Goal: Use online tool/utility: Use online tool/utility

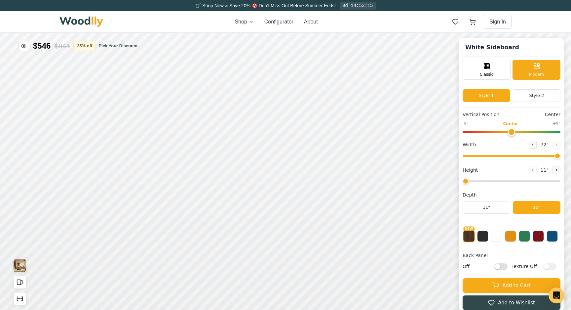
scroll to position [3, 0]
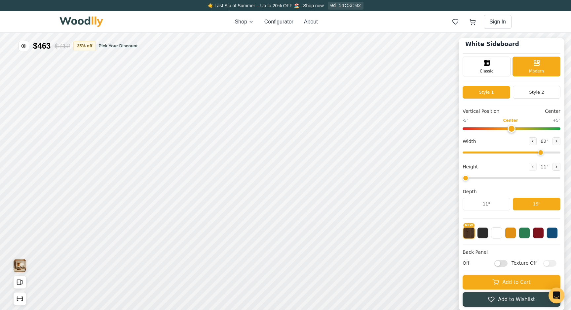
drag, startPoint x: 556, startPoint y: 154, endPoint x: 540, endPoint y: 155, distance: 16.2
type input "62"
click at [540, 153] on input "range" at bounding box center [512, 152] width 98 height 2
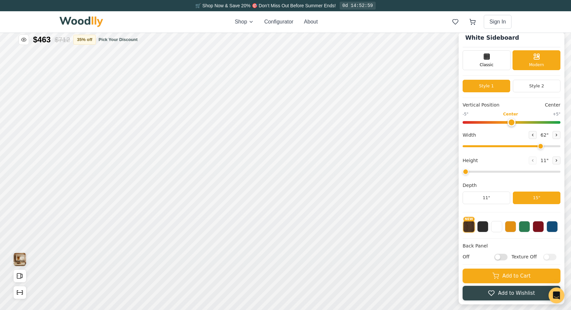
scroll to position [7, 0]
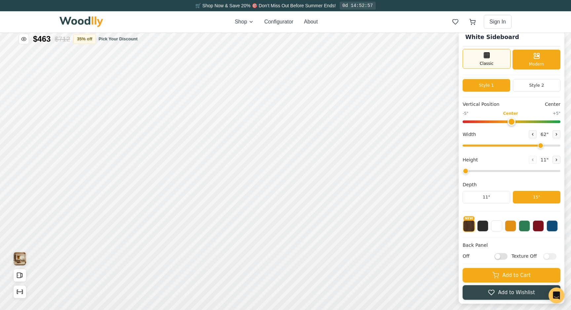
click at [497, 65] on div "Classic" at bounding box center [487, 59] width 48 height 20
click at [533, 63] on span "Modern" at bounding box center [536, 64] width 15 height 6
click at [497, 63] on div "Classic" at bounding box center [487, 59] width 48 height 20
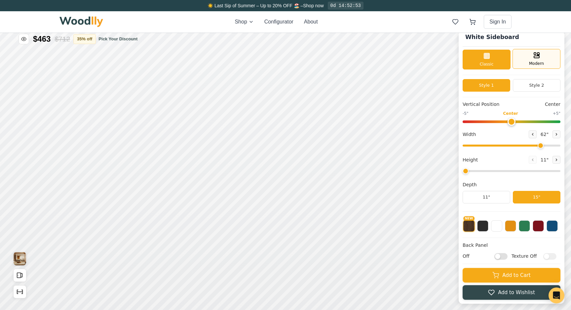
click at [533, 65] on span "Modern" at bounding box center [536, 64] width 15 height 6
click at [502, 64] on div "Classic" at bounding box center [487, 59] width 48 height 20
click at [536, 63] on span "Modern" at bounding box center [536, 64] width 15 height 6
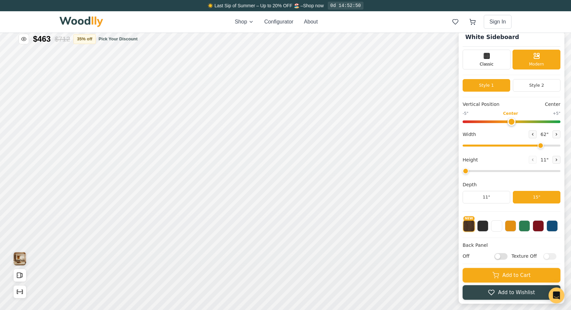
click at [511, 62] on div "Classic Modern" at bounding box center [512, 60] width 98 height 20
click at [533, 89] on button "Style 2" at bounding box center [537, 85] width 48 height 13
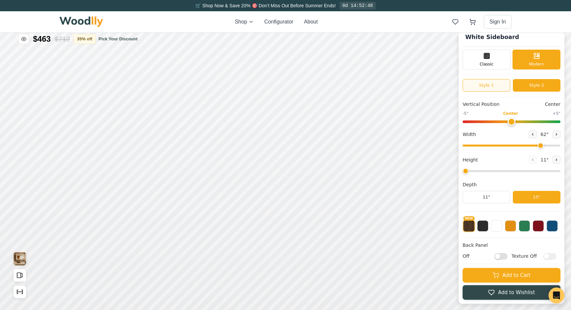
click at [498, 85] on button "Style 1" at bounding box center [487, 85] width 48 height 13
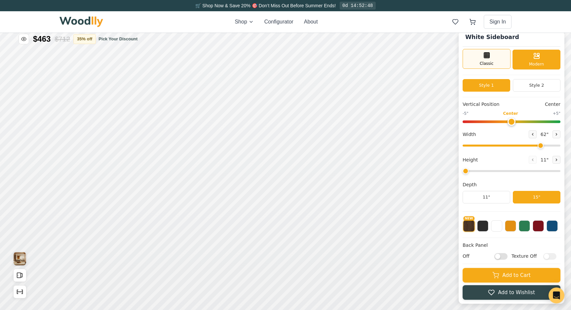
click at [494, 56] on div "Classic" at bounding box center [487, 59] width 48 height 20
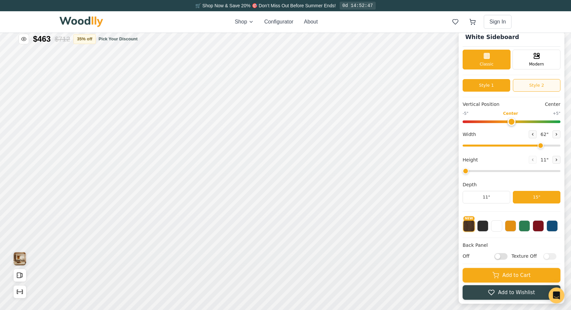
click at [526, 88] on button "Style 2" at bounding box center [537, 85] width 48 height 13
click at [494, 88] on button "Style 1" at bounding box center [487, 85] width 48 height 13
drag, startPoint x: 466, startPoint y: 173, endPoint x: 480, endPoint y: 173, distance: 13.2
click at [480, 172] on input "range" at bounding box center [512, 171] width 98 height 2
type input "2"
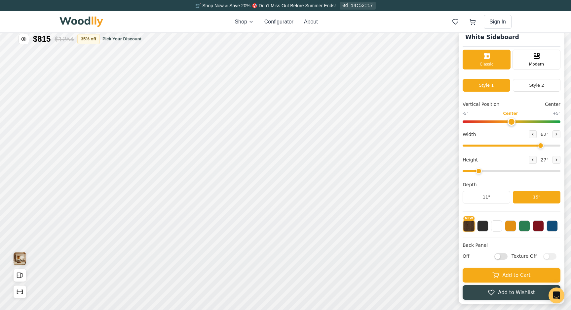
drag, startPoint x: 480, startPoint y: 173, endPoint x: 484, endPoint y: 173, distance: 5.0
click at [484, 172] on input "range" at bounding box center [512, 171] width 98 height 2
type input "0"
click at [510, 123] on input "range" at bounding box center [512, 121] width 98 height 3
drag, startPoint x: 478, startPoint y: 173, endPoint x: 427, endPoint y: 173, distance: 51.3
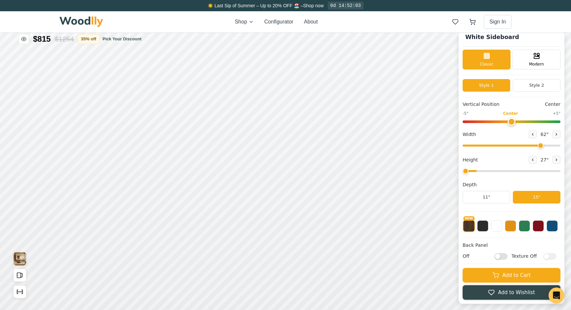
type input "1"
click at [463, 172] on input "range" at bounding box center [512, 171] width 98 height 2
click at [91, 41] on button "35 % off" at bounding box center [84, 39] width 22 height 10
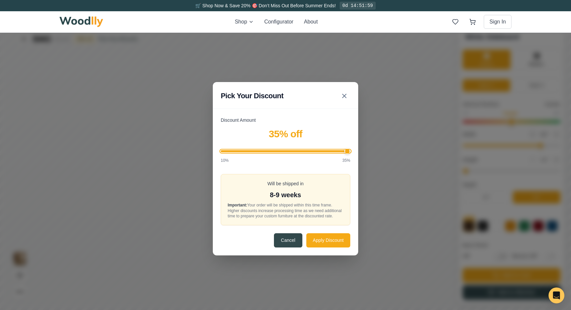
drag, startPoint x: 348, startPoint y: 150, endPoint x: 363, endPoint y: 153, distance: 14.9
click at [351, 152] on input "Discount Amount" at bounding box center [286, 151] width 130 height 2
drag, startPoint x: 268, startPoint y: 191, endPoint x: 334, endPoint y: 191, distance: 66.1
click at [335, 191] on div "8-9 weeks" at bounding box center [286, 195] width 116 height 10
drag, startPoint x: 346, startPoint y: 146, endPoint x: 171, endPoint y: 144, distance: 175.6
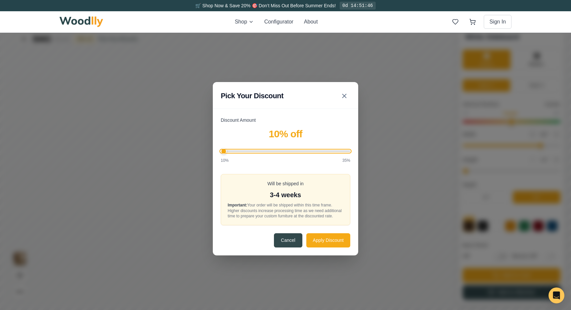
type input "10"
click at [221, 150] on input "Discount Amount" at bounding box center [286, 151] width 130 height 2
drag, startPoint x: 269, startPoint y: 187, endPoint x: 330, endPoint y: 187, distance: 60.8
click at [330, 190] on div "3-4 weeks" at bounding box center [286, 195] width 116 height 10
click at [344, 95] on icon at bounding box center [345, 96] width 8 height 8
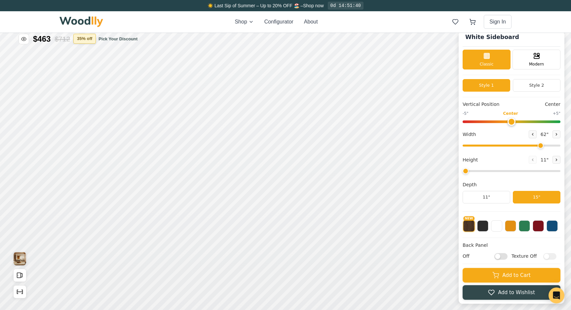
click at [90, 37] on button "35 % off" at bounding box center [84, 39] width 22 height 10
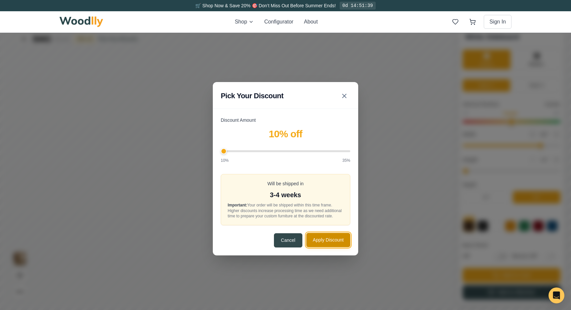
click at [342, 247] on button "Apply Discount" at bounding box center [329, 240] width 44 height 14
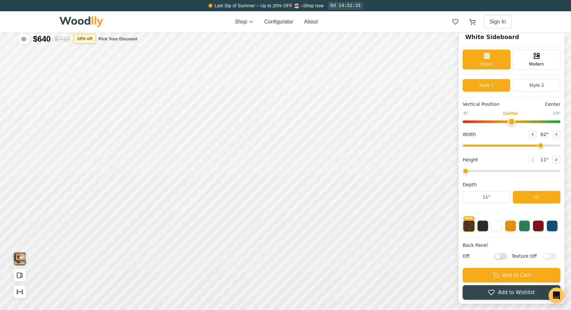
click at [86, 41] on button "10 % off" at bounding box center [84, 39] width 22 height 10
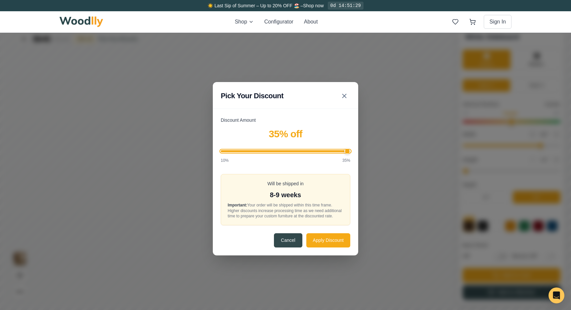
drag, startPoint x: 224, startPoint y: 146, endPoint x: 392, endPoint y: 152, distance: 167.8
type input "35"
click at [351, 152] on input "Discount Amount" at bounding box center [286, 151] width 130 height 2
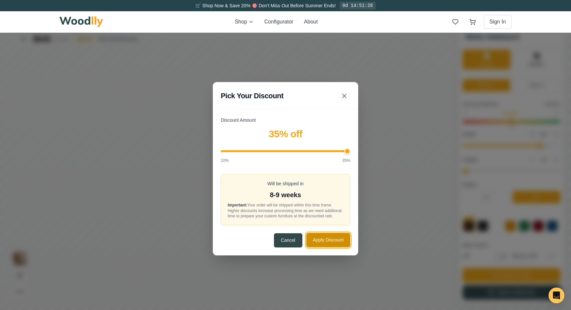
click at [331, 242] on button "Apply Discount" at bounding box center [329, 240] width 44 height 14
